Goal: Task Accomplishment & Management: Manage account settings

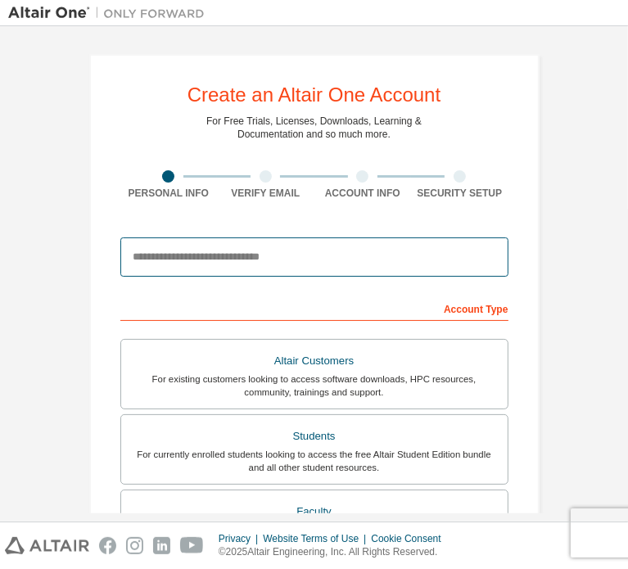
click at [307, 260] on input "email" at bounding box center [314, 257] width 388 height 39
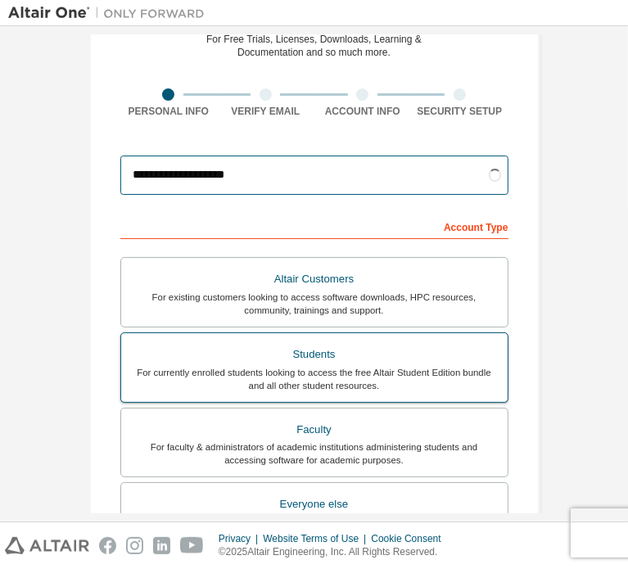
type input "**********"
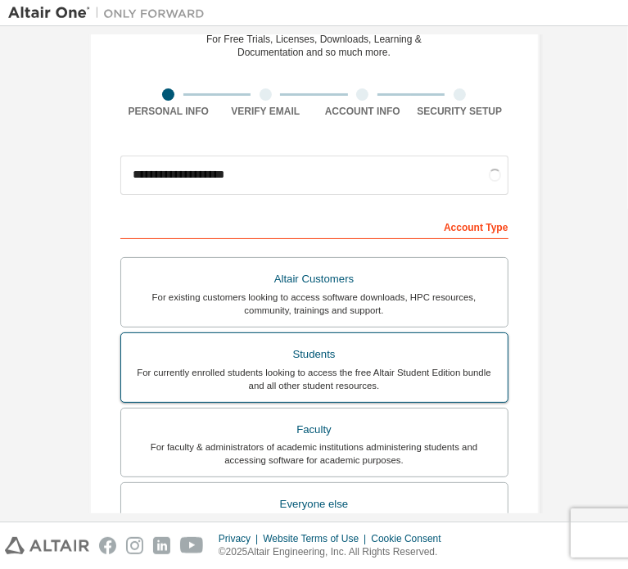
click at [336, 356] on div "Students" at bounding box center [314, 354] width 367 height 23
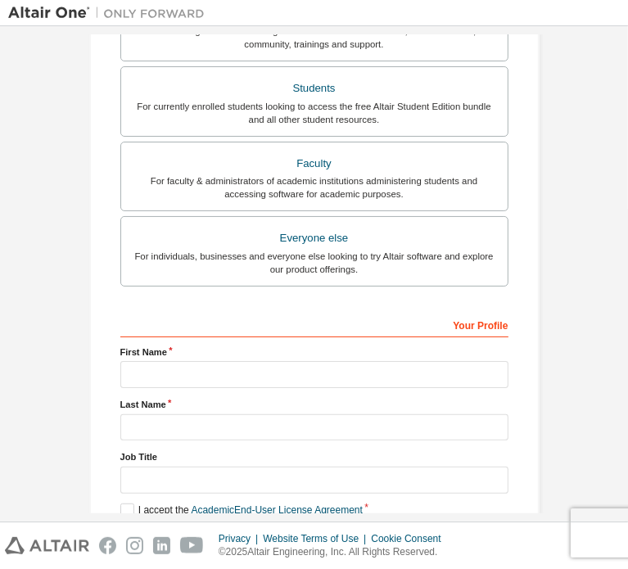
scroll to position [384, 0]
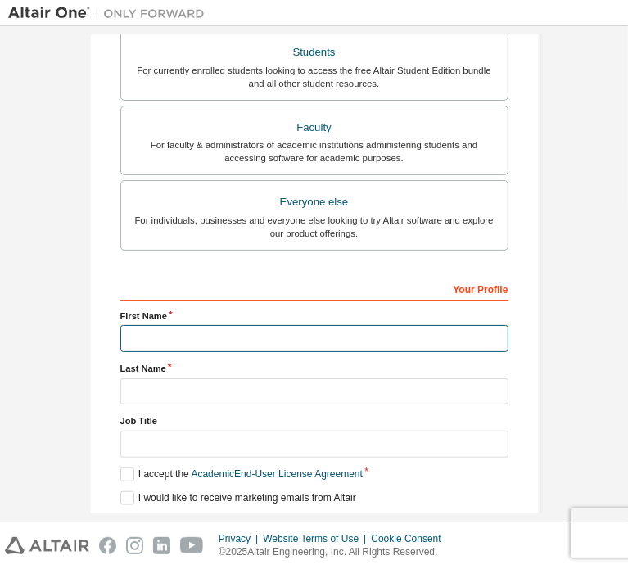
click at [206, 338] on input "text" at bounding box center [314, 338] width 388 height 27
type input "**********"
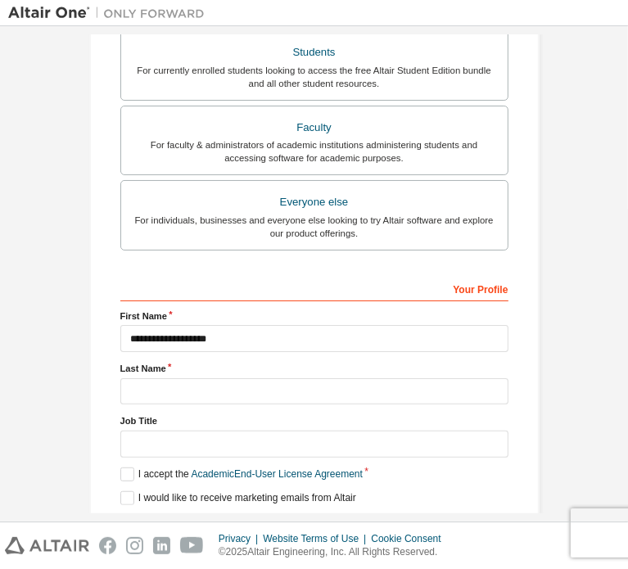
click at [355, 351] on div "**********" at bounding box center [314, 407] width 388 height 265
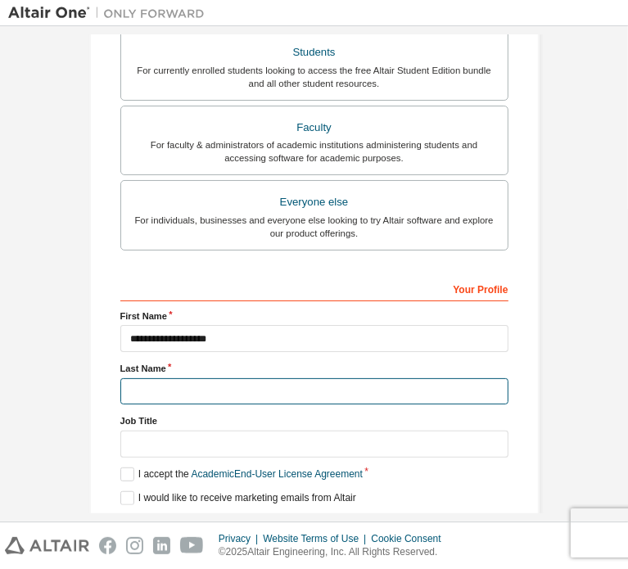
click at [373, 379] on input "text" at bounding box center [314, 392] width 388 height 27
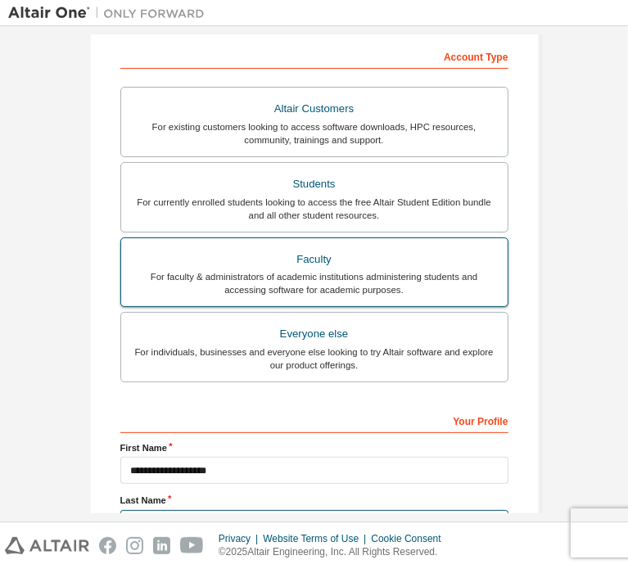
scroll to position [139, 0]
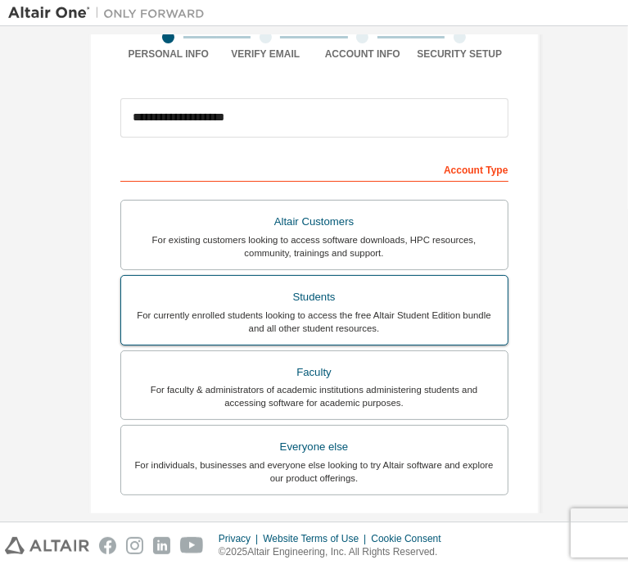
type input "*****"
click at [314, 310] on div "For currently enrolled students looking to access the free Altair Student Editi…" at bounding box center [314, 322] width 367 height 26
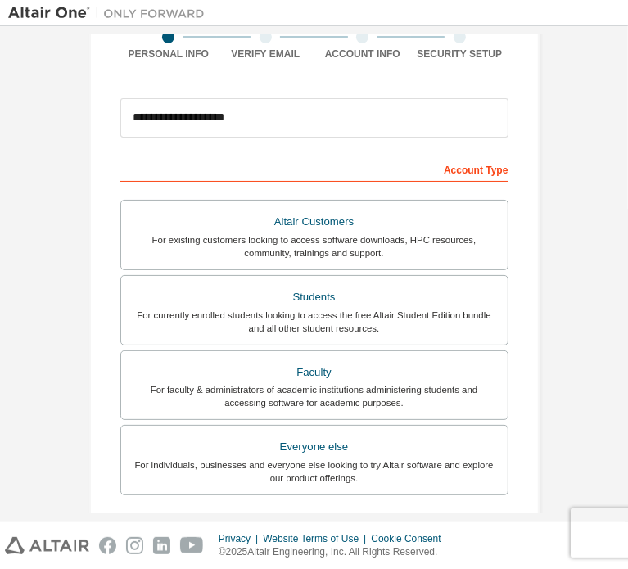
scroll to position [384, 0]
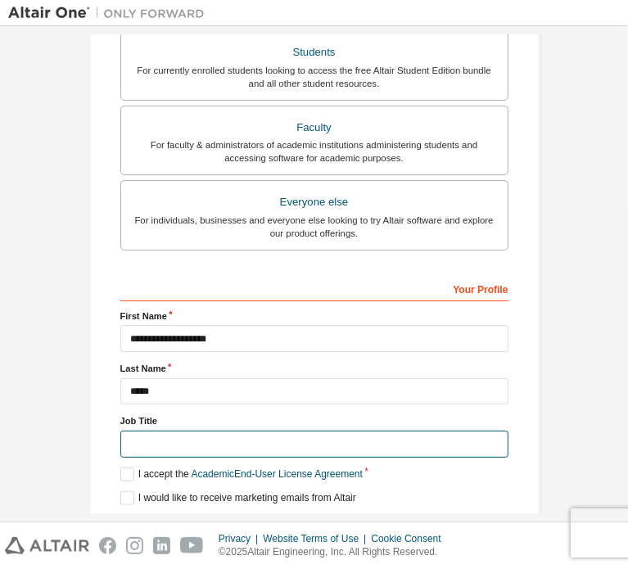
click at [194, 431] on input "text" at bounding box center [314, 444] width 388 height 27
type input "*******"
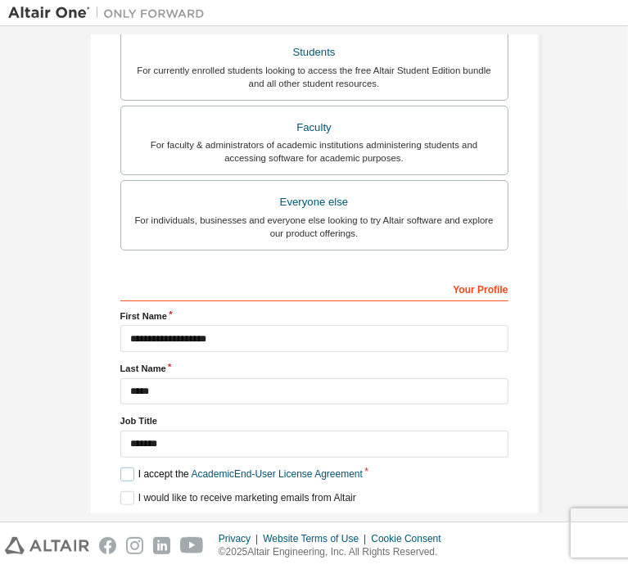
click at [134, 468] on label "I accept the Academic End-User License Agreement" at bounding box center [241, 475] width 243 height 14
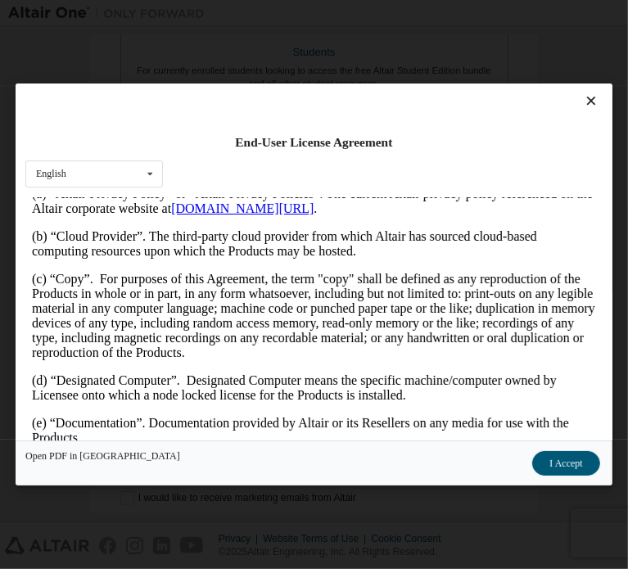
scroll to position [655, 0]
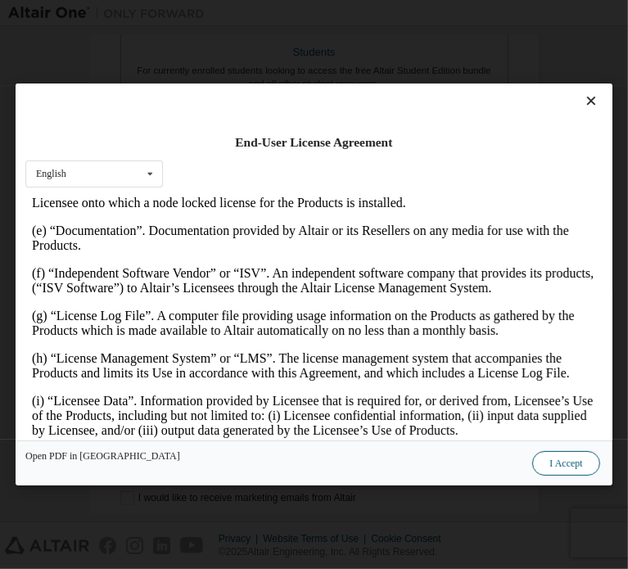
click at [533, 465] on button "I Accept" at bounding box center [566, 463] width 67 height 25
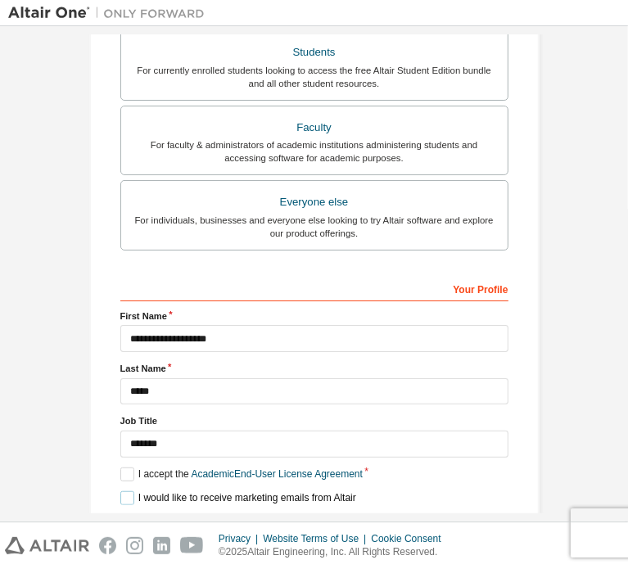
click at [122, 492] on label "I would like to receive marketing emails from Altair" at bounding box center [238, 499] width 236 height 14
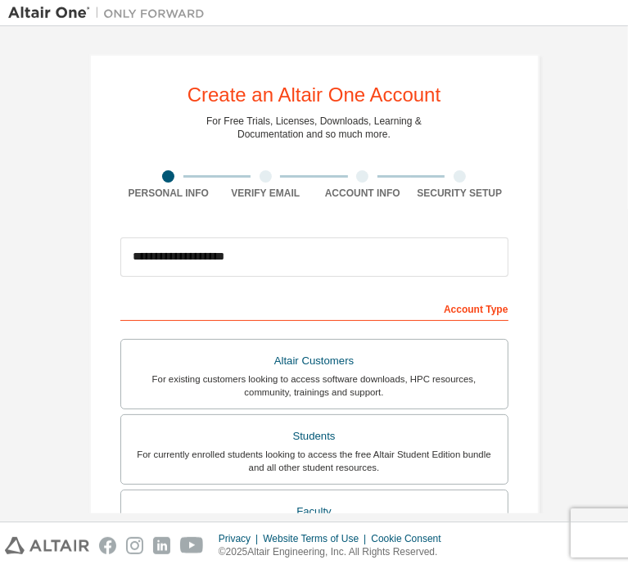
scroll to position [384, 0]
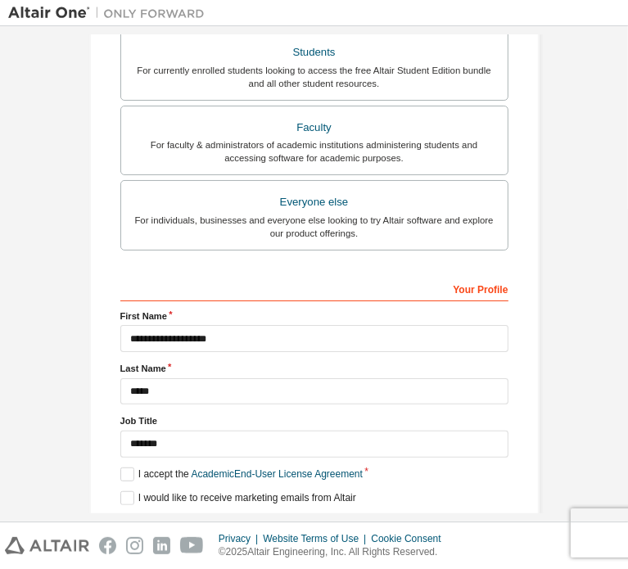
click at [319, 515] on button "Next" at bounding box center [313, 527] width 74 height 25
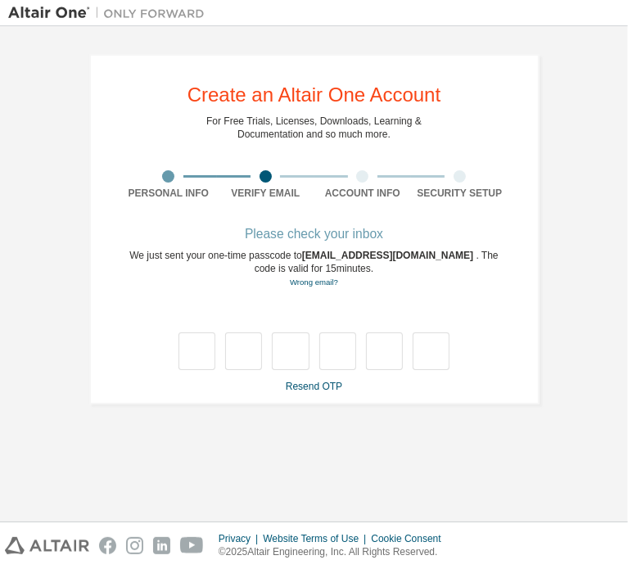
type input "*"
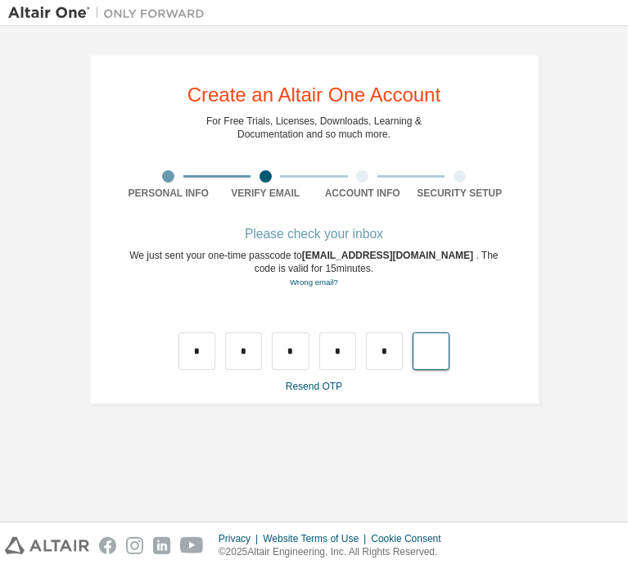
type input "*"
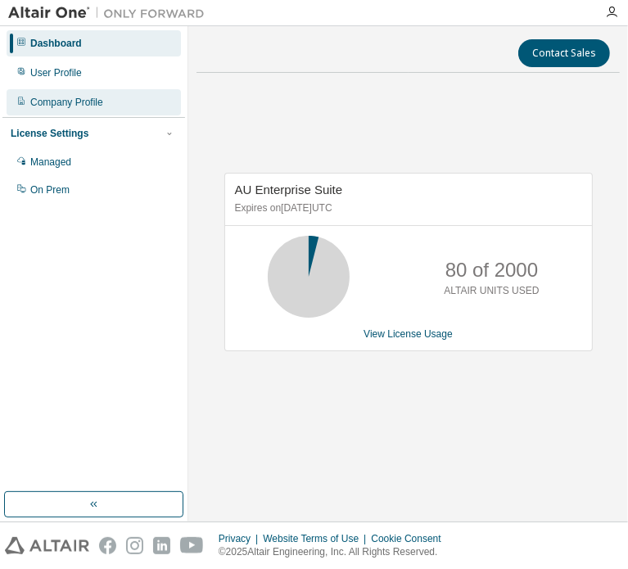
click at [63, 100] on div "Company Profile" at bounding box center [66, 102] width 73 height 13
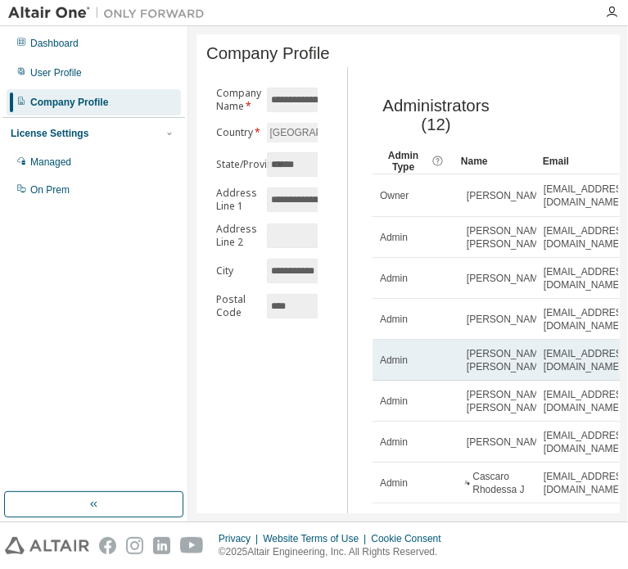
scroll to position [82, 0]
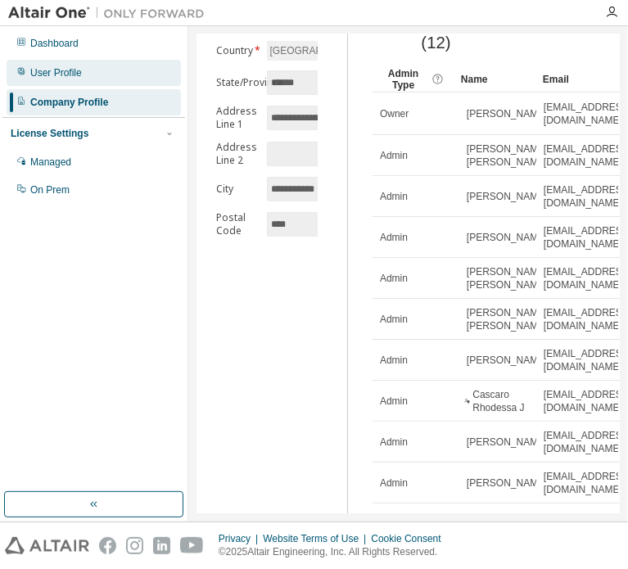
click at [49, 73] on div "User Profile" at bounding box center [56, 72] width 52 height 13
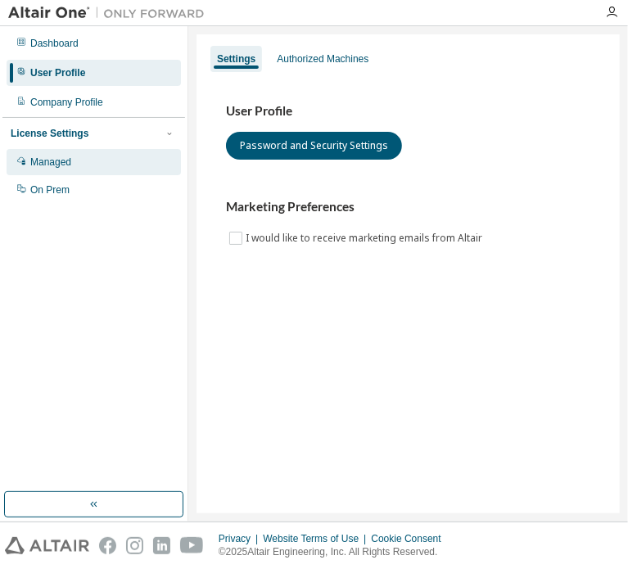
click at [57, 167] on div "Managed" at bounding box center [50, 162] width 41 height 13
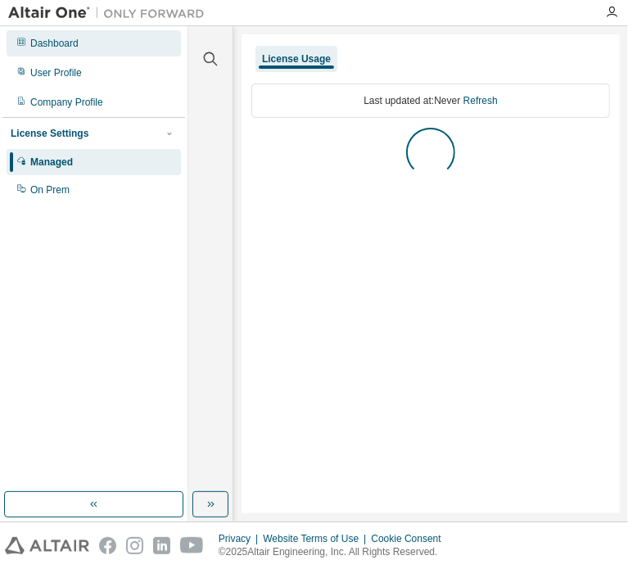
click at [49, 56] on div "Dashboard" at bounding box center [94, 43] width 175 height 26
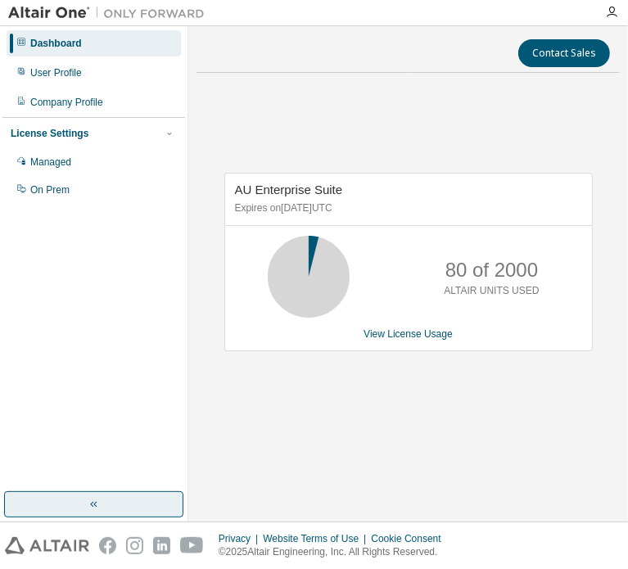
click at [106, 506] on button "button" at bounding box center [93, 505] width 179 height 26
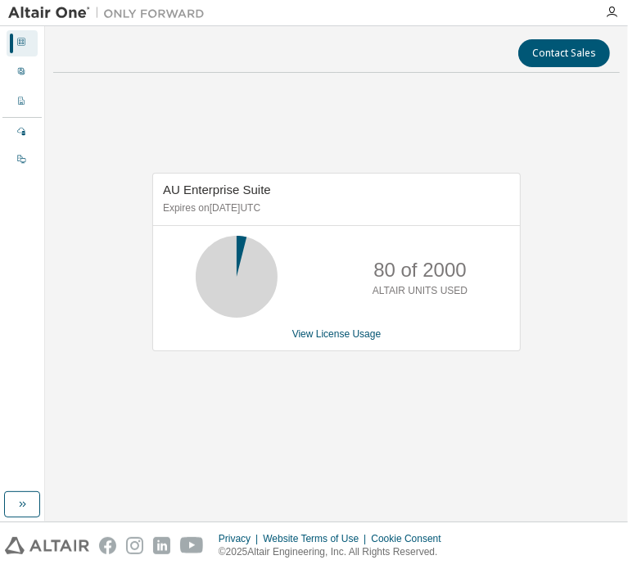
drag, startPoint x: 7, startPoint y: 102, endPoint x: 193, endPoint y: 173, distance: 199.7
click at [193, 173] on div "AU Enterprise Suite Expires on December 29, 2025 UTC 80 of 2000 ALTAIR UNITS US…" at bounding box center [336, 271] width 567 height 370
